Goal: Information Seeking & Learning: Check status

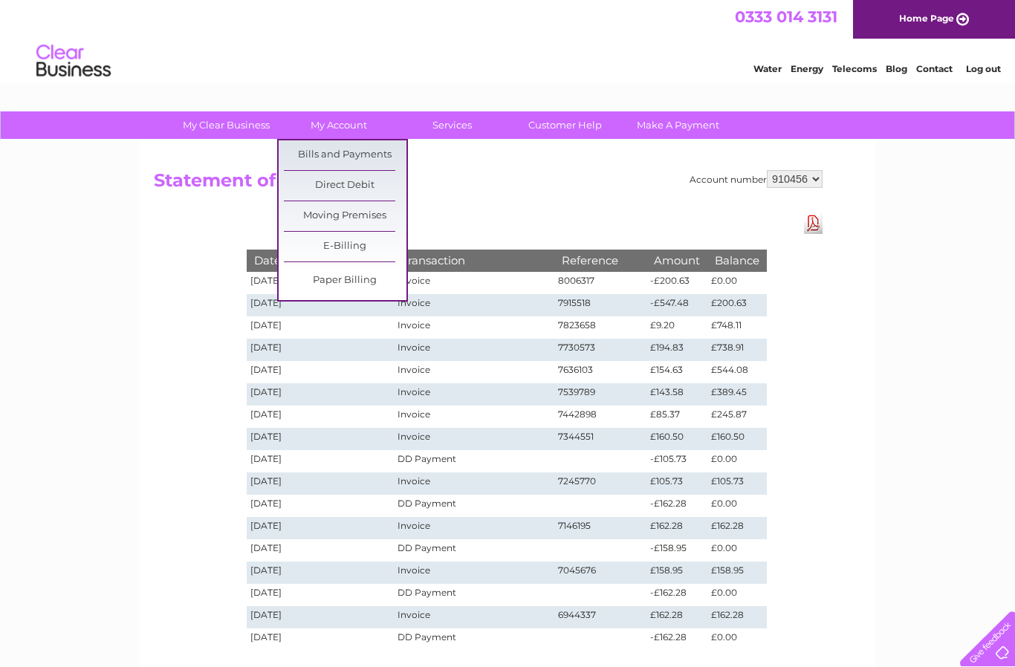
click at [334, 143] on link "Bills and Payments" at bounding box center [345, 155] width 123 height 30
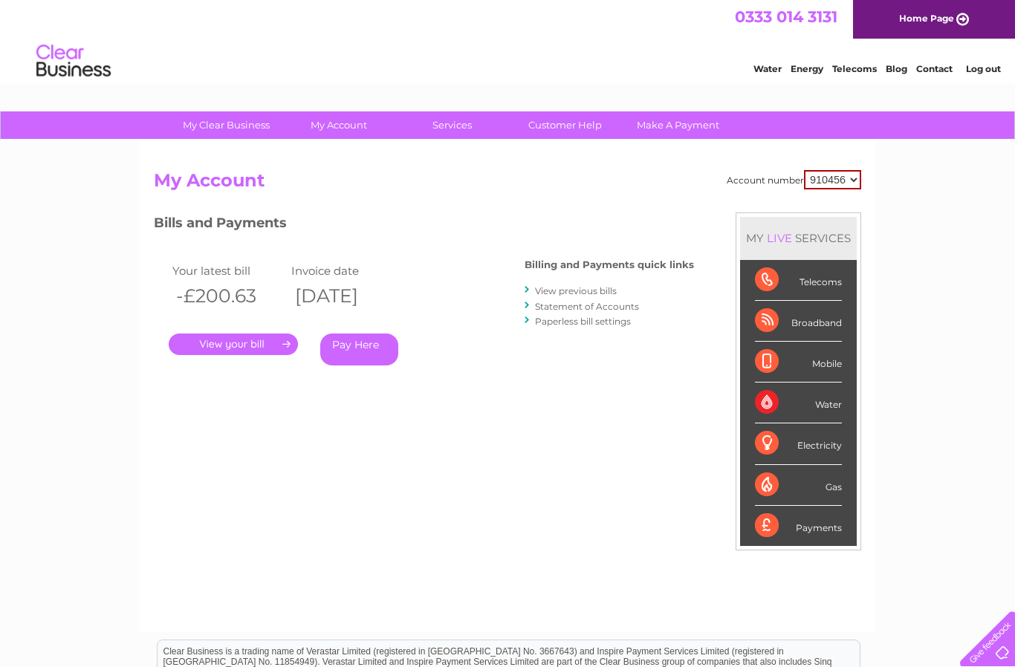
click at [577, 290] on link "View previous bills" at bounding box center [576, 290] width 82 height 11
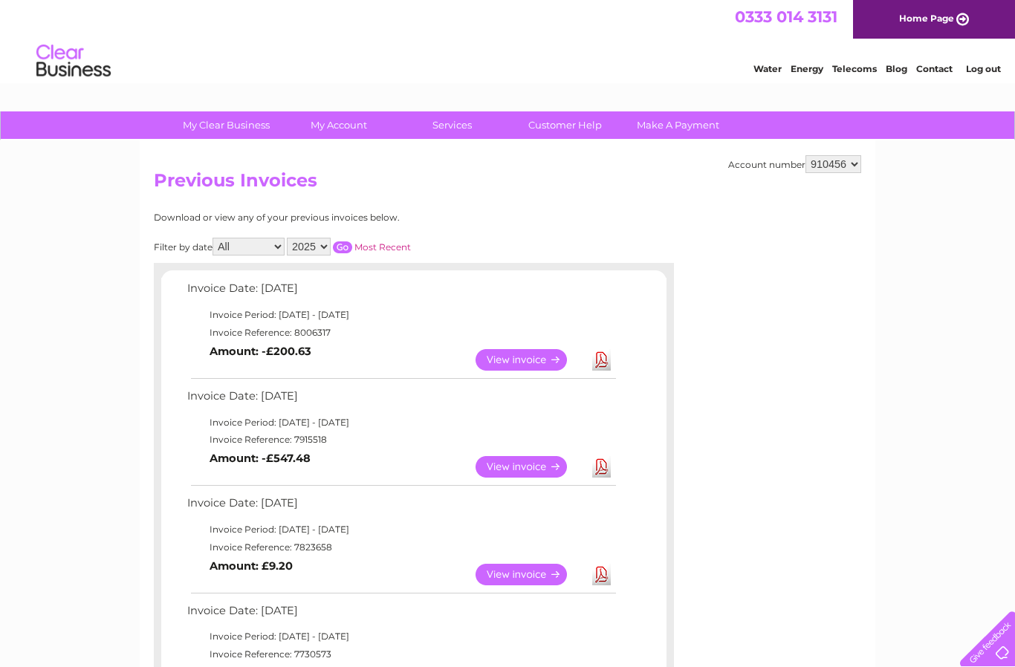
click at [530, 349] on link "View" at bounding box center [529, 360] width 109 height 22
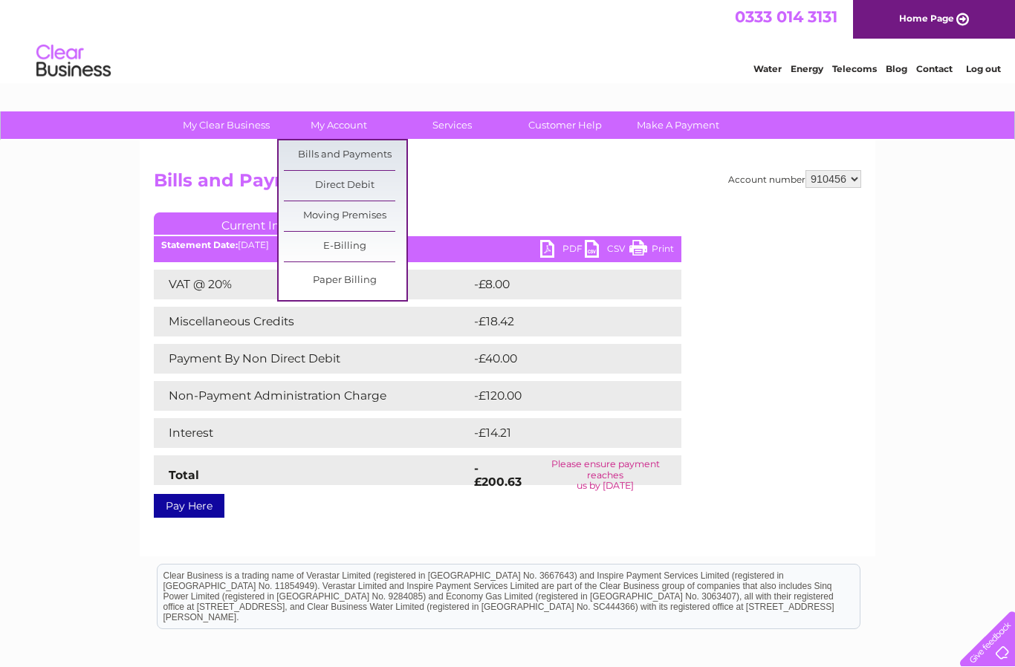
click at [362, 155] on link "Bills and Payments" at bounding box center [345, 155] width 123 height 30
click at [365, 147] on link "Bills and Payments" at bounding box center [345, 155] width 123 height 30
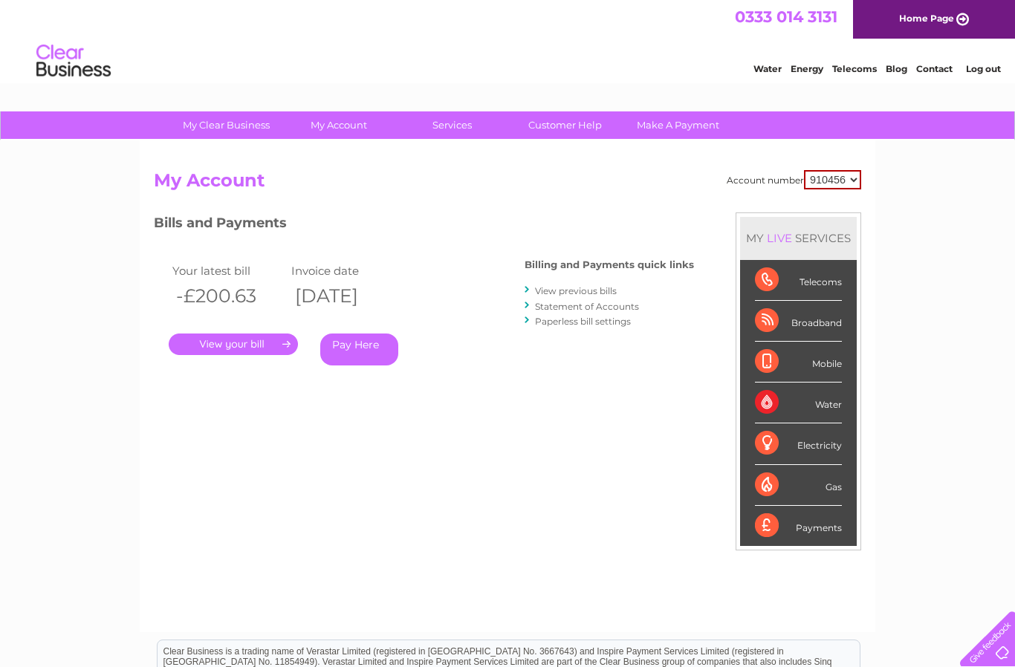
click at [592, 294] on link "View previous bills" at bounding box center [576, 290] width 82 height 11
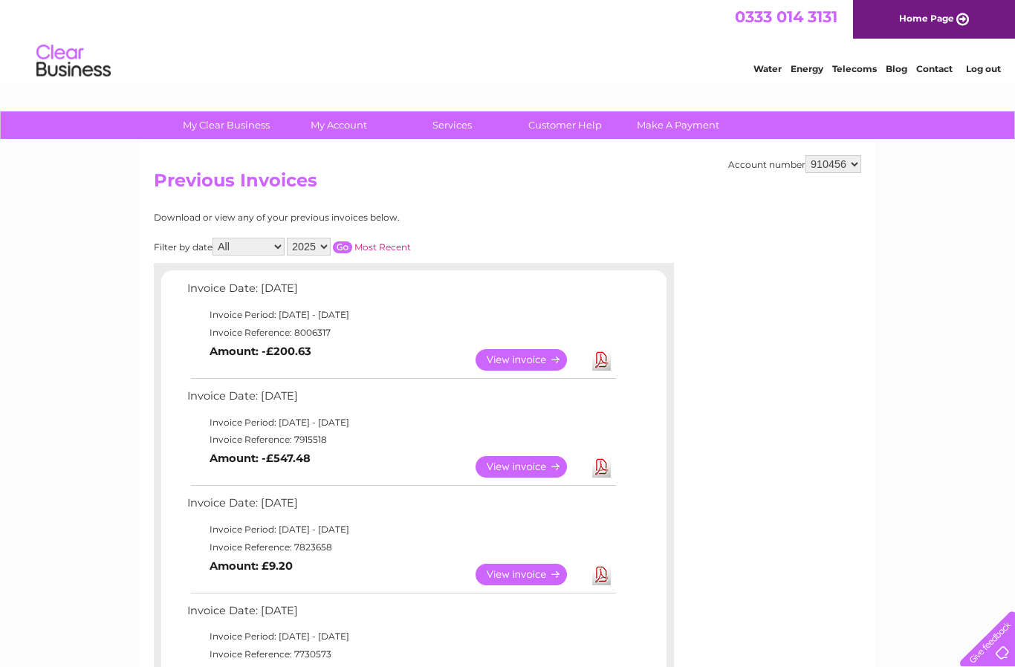
click at [523, 360] on link "View" at bounding box center [529, 360] width 109 height 22
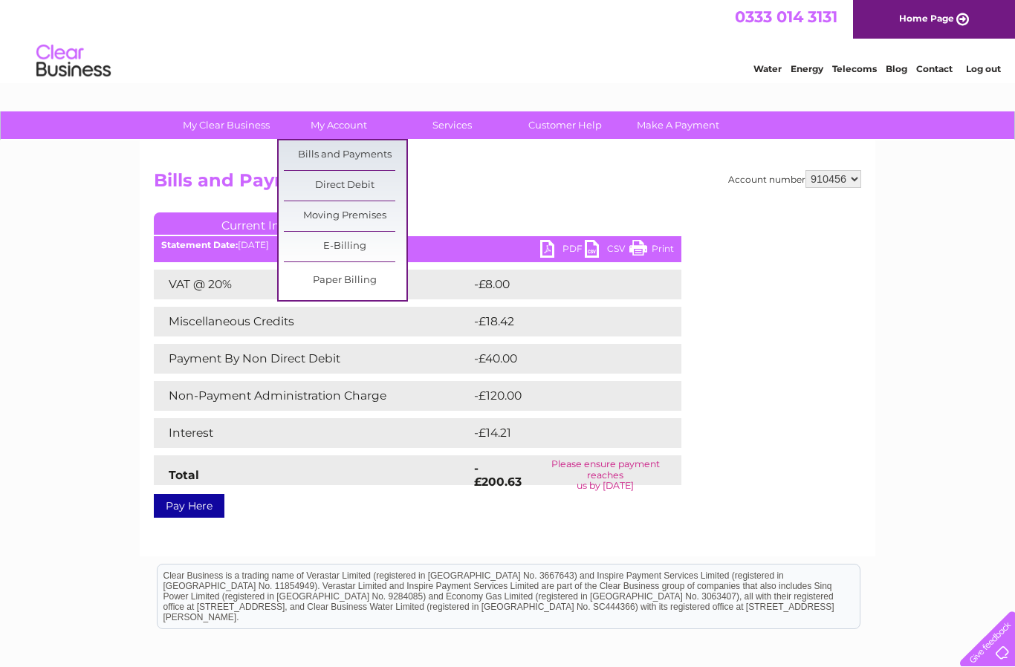
click at [375, 152] on link "Bills and Payments" at bounding box center [345, 155] width 123 height 30
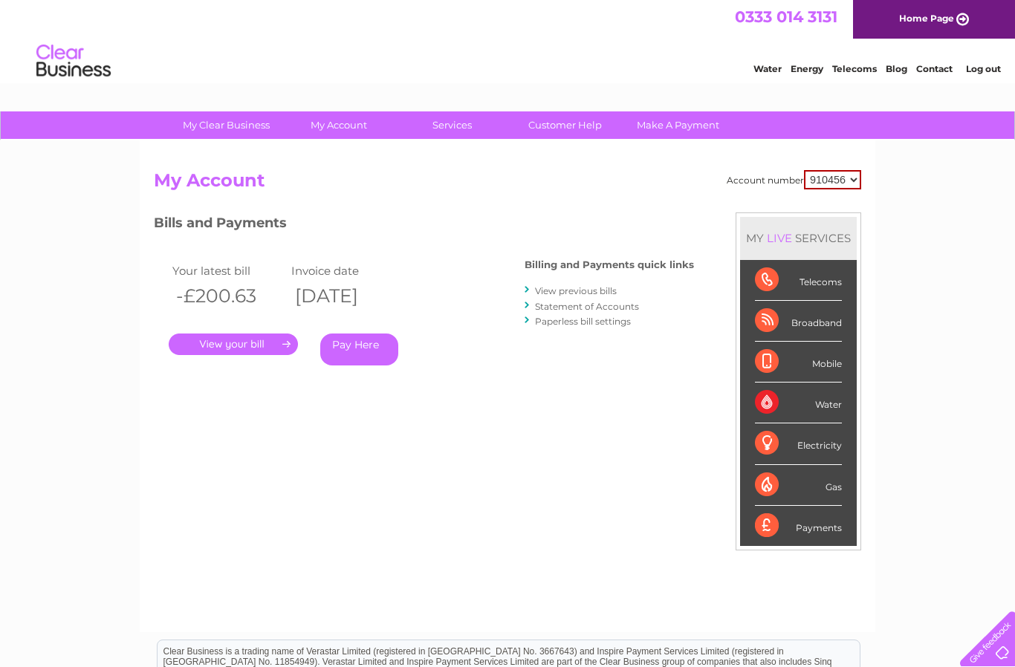
click at [606, 303] on link "Statement of Accounts" at bounding box center [587, 306] width 104 height 11
